Goal: Task Accomplishment & Management: Use online tool/utility

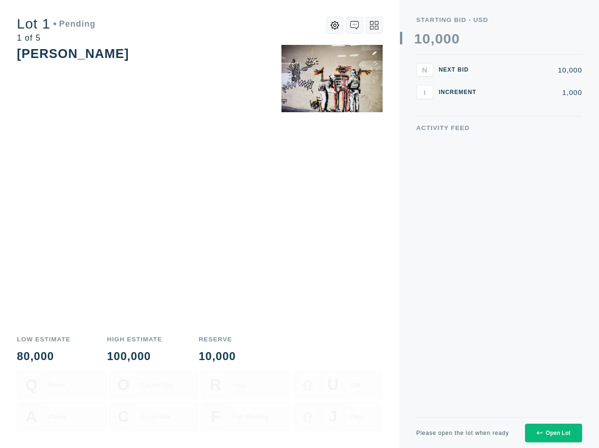
click at [553, 435] on div "Open Lot" at bounding box center [553, 433] width 34 height 7
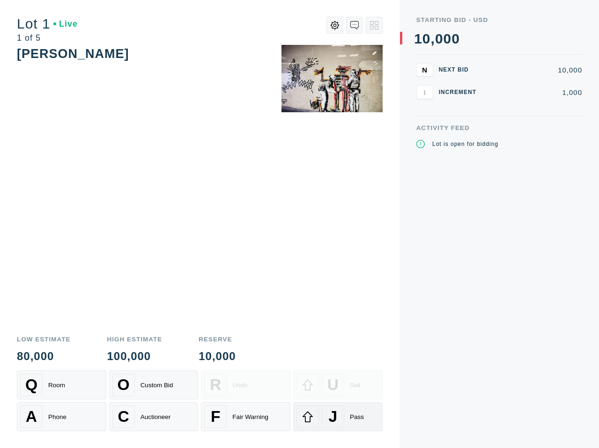
click at [314, 410] on div at bounding box center [307, 417] width 22 height 22
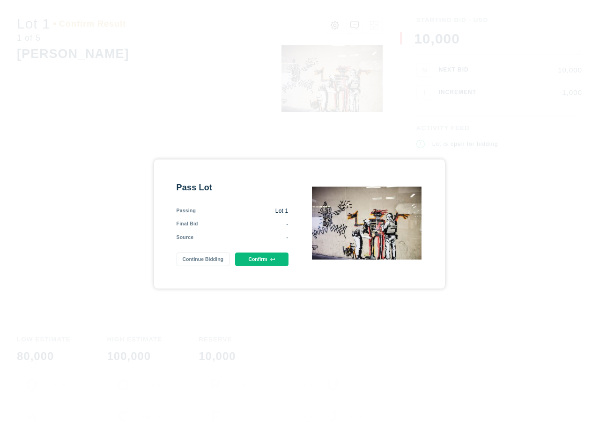
click at [269, 259] on button "Confirm" at bounding box center [261, 260] width 53 height 14
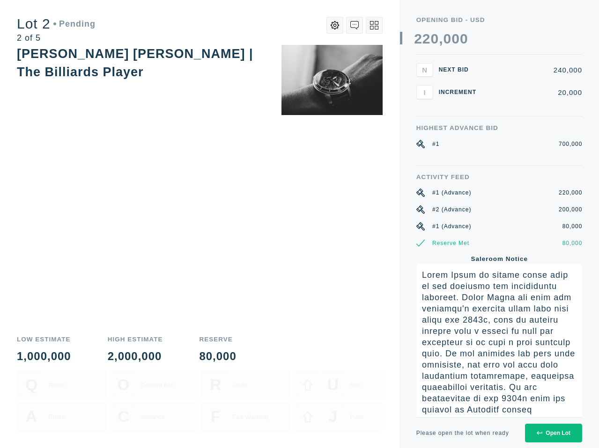
click at [555, 429] on button "Open Lot" at bounding box center [553, 433] width 57 height 19
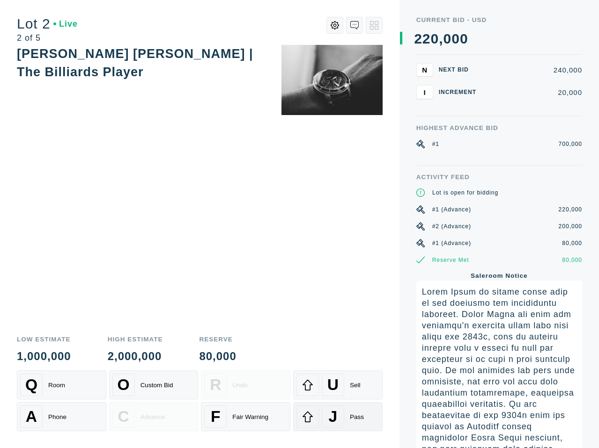
click at [341, 423] on div "J" at bounding box center [333, 417] width 22 height 22
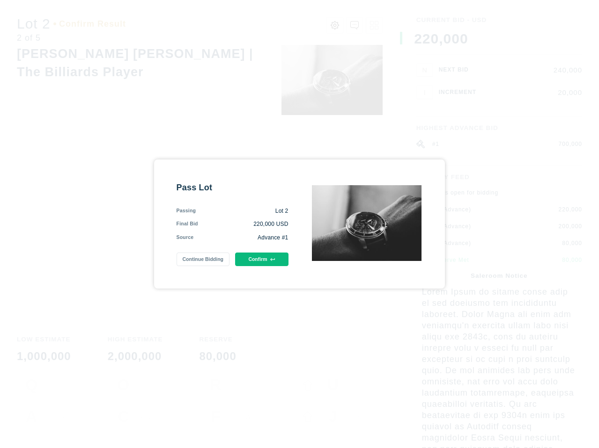
click at [275, 262] on button "Confirm" at bounding box center [261, 260] width 53 height 14
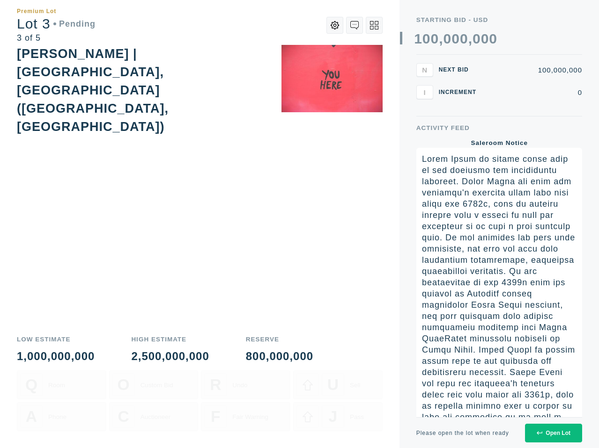
click at [559, 438] on button "Open Lot" at bounding box center [553, 433] width 57 height 19
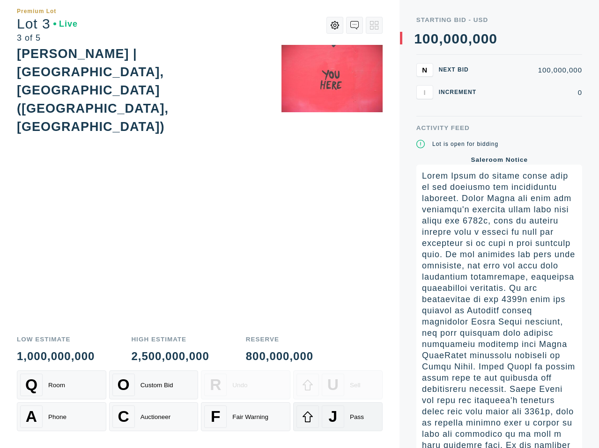
click at [338, 418] on div "J" at bounding box center [333, 417] width 22 height 22
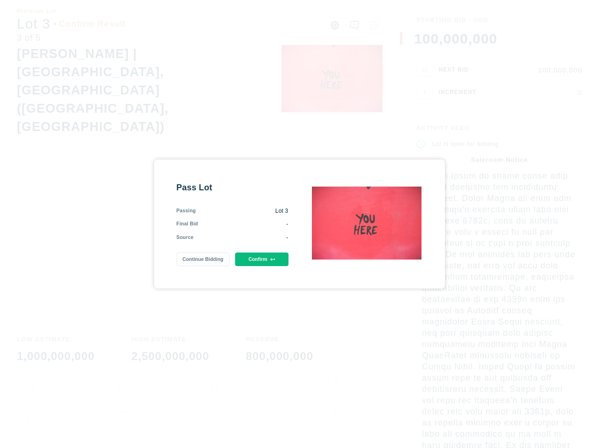
click at [270, 250] on div "Pass Lot Passing Lot 3 Final Bid - Source - Continue Bidding Confirm" at bounding box center [232, 224] width 112 height 85
click at [270, 254] on button "Confirm" at bounding box center [261, 260] width 53 height 14
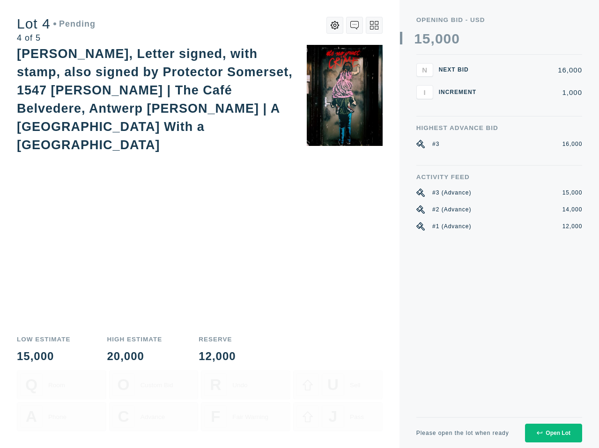
click at [567, 441] on button "Open Lot" at bounding box center [553, 433] width 57 height 19
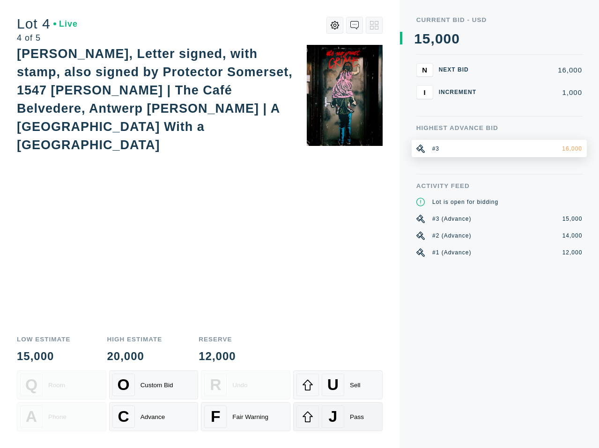
click at [334, 420] on span "J" at bounding box center [333, 417] width 9 height 18
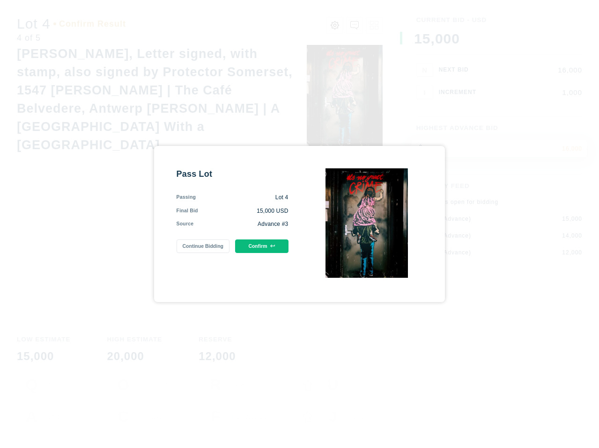
click at [270, 246] on icon at bounding box center [272, 246] width 5 height 3
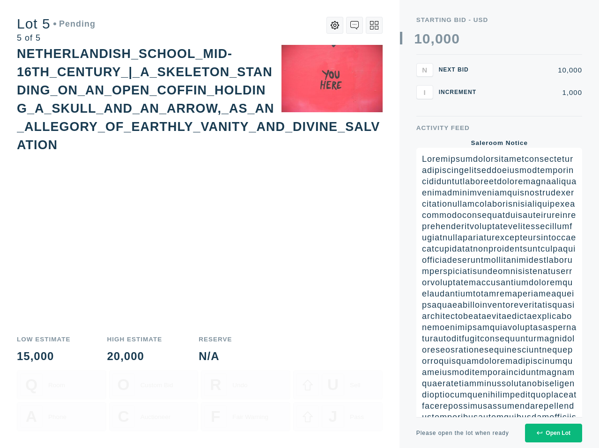
click at [551, 422] on div "Please open the lot when ready Open Lot" at bounding box center [499, 432] width 166 height 31
click at [548, 430] on div "Open Lot" at bounding box center [553, 433] width 34 height 7
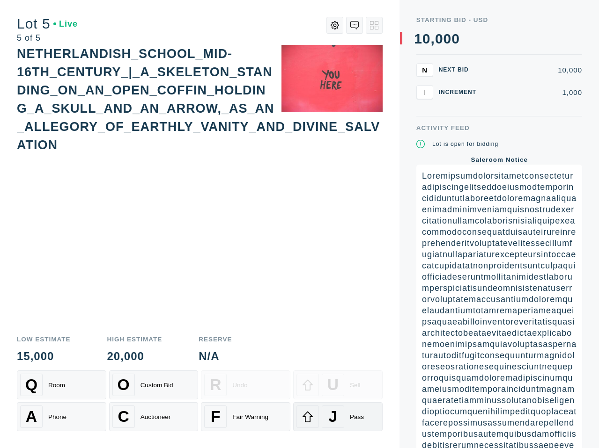
click at [303, 414] on icon at bounding box center [307, 416] width 11 height 11
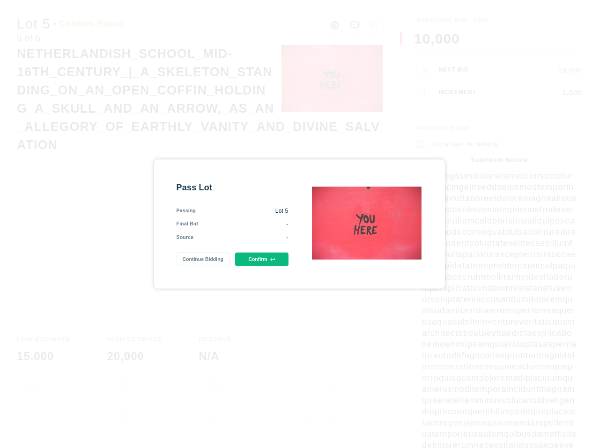
click at [267, 256] on button "Confirm" at bounding box center [261, 260] width 53 height 14
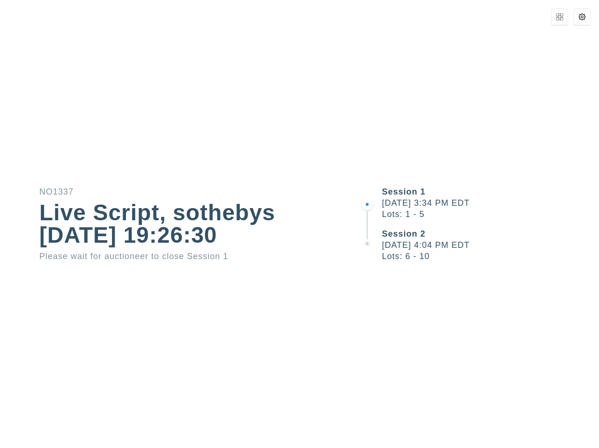
click at [405, 333] on div "Session 1 [DATE] 3:34 PM EDT Lots: 1 - 5 Session 2 [DATE] 4:04 PM EDT Lots: 6 -…" at bounding box center [479, 224] width 240 height 448
